Goal: Transaction & Acquisition: Purchase product/service

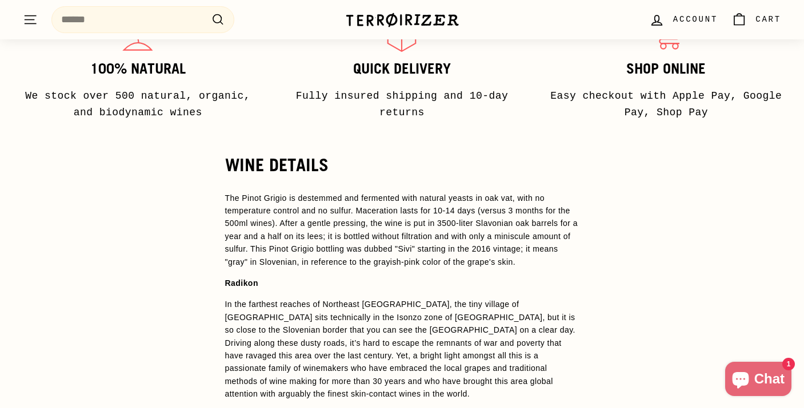
scroll to position [801, 0]
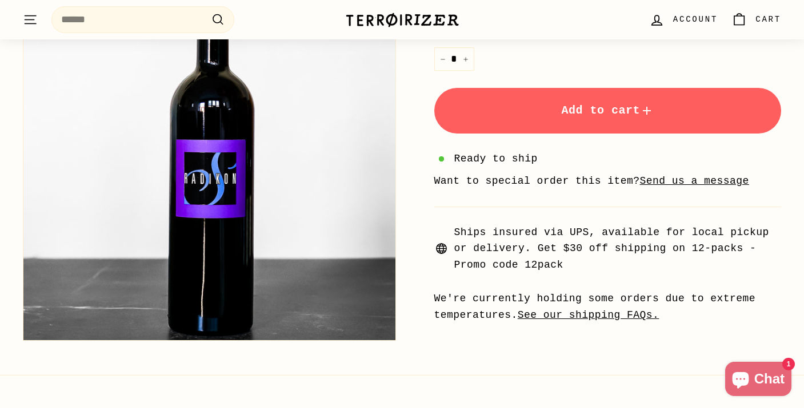
scroll to position [414, 0]
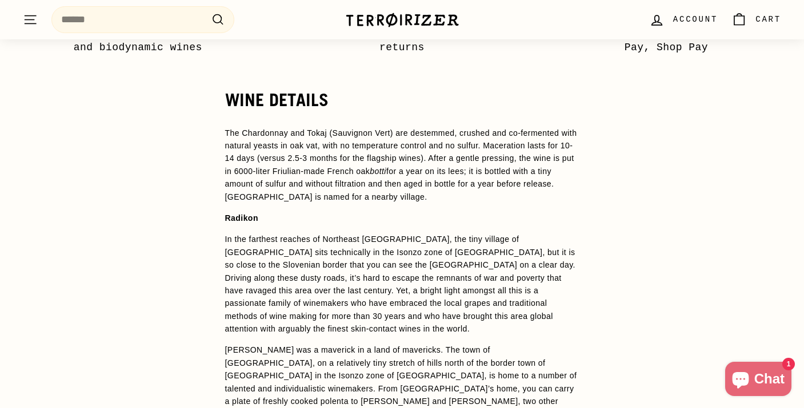
scroll to position [877, 0]
